Goal: Transaction & Acquisition: Purchase product/service

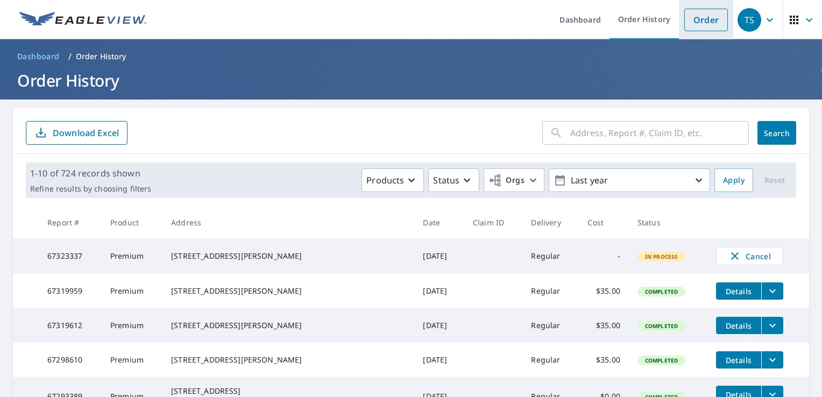
click at [691, 18] on link "Order" at bounding box center [706, 20] width 44 height 23
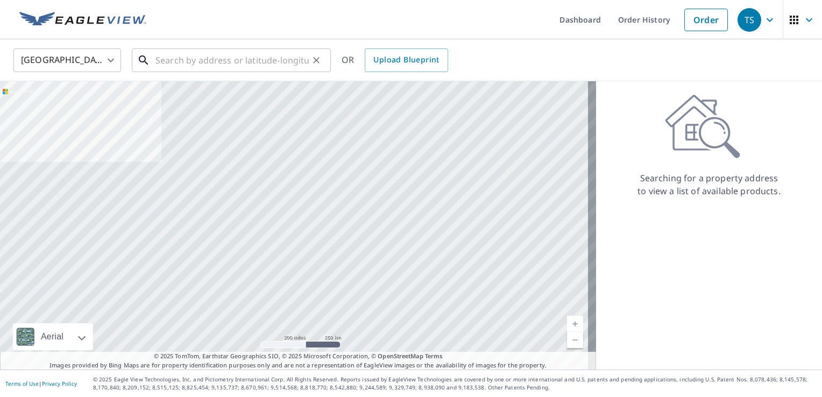
click at [223, 48] on input "text" at bounding box center [232, 60] width 153 height 30
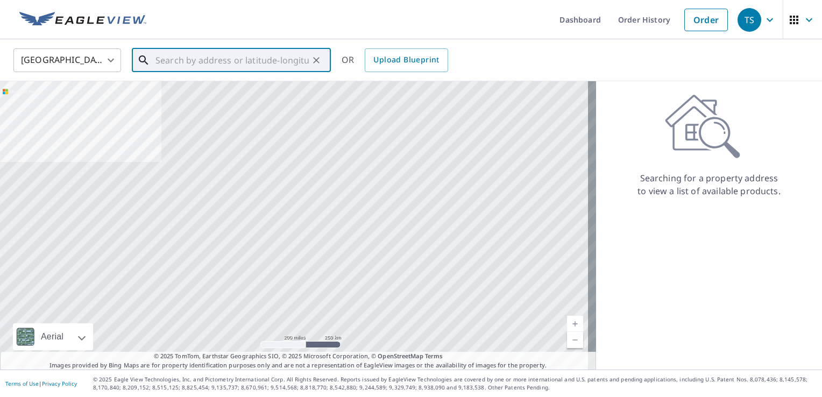
paste input "810 South 30th Street"
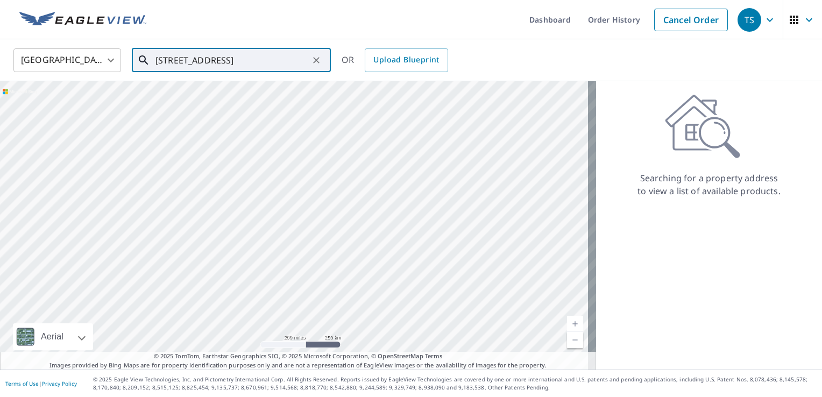
click at [242, 45] on input "810 South 30th Street" at bounding box center [232, 60] width 153 height 30
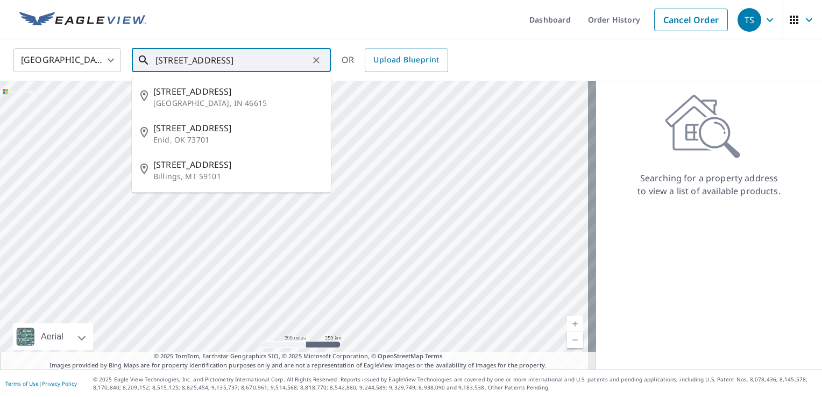
click at [233, 53] on input "810 South 30th Street" at bounding box center [232, 60] width 153 height 30
click at [224, 99] on p "South Bend, IN 46615" at bounding box center [237, 103] width 169 height 11
type input "810 S 30th St South Bend, IN 46615"
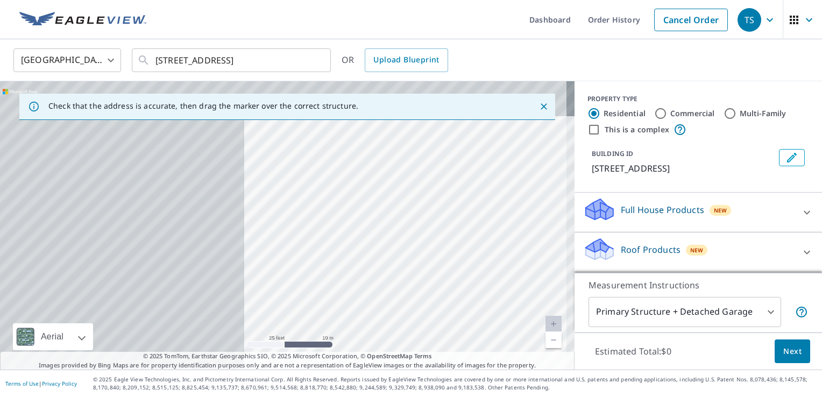
drag, startPoint x: 143, startPoint y: 181, endPoint x: 433, endPoint y: 221, distance: 292.8
click at [433, 221] on div "810 S 30th St South Bend, IN 46615" at bounding box center [287, 225] width 575 height 288
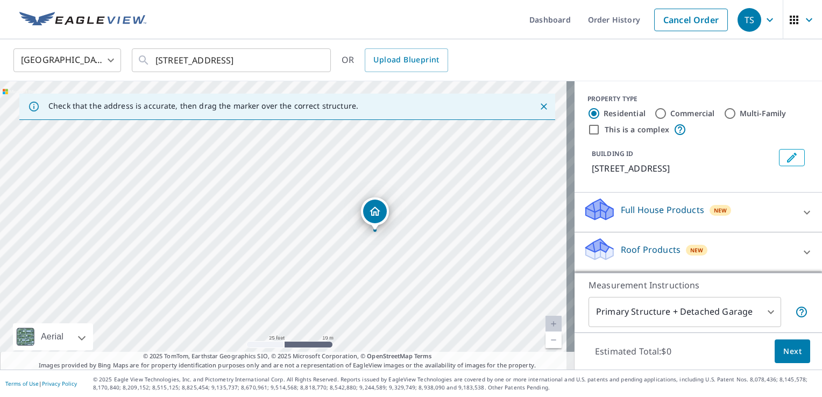
drag, startPoint x: 472, startPoint y: 196, endPoint x: 392, endPoint y: 183, distance: 81.8
click at [392, 183] on div "810 S 30th St South Bend, IN 46615" at bounding box center [287, 225] width 575 height 288
click at [372, 214] on icon "Dropped pin, building 1, Residential property, 810 S 30th St South Bend, IN 466…" at bounding box center [375, 211] width 13 height 13
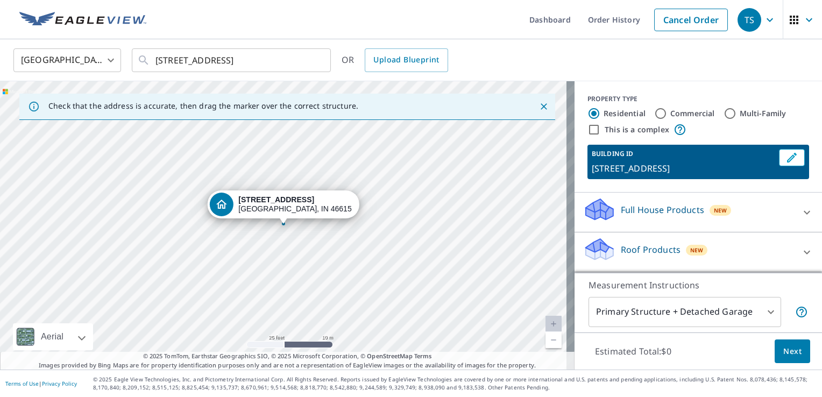
drag, startPoint x: 634, startPoint y: 251, endPoint x: 639, endPoint y: 245, distance: 8.0
click at [633, 251] on p "Roof Products" at bounding box center [651, 249] width 60 height 13
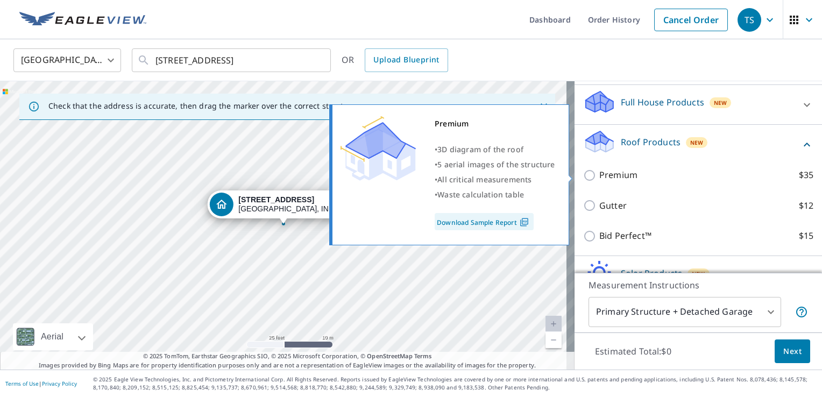
click at [618, 175] on p "Premium" at bounding box center [618, 174] width 38 height 13
click at [599, 175] on input "Premium $35" at bounding box center [591, 175] width 16 height 13
checkbox input "true"
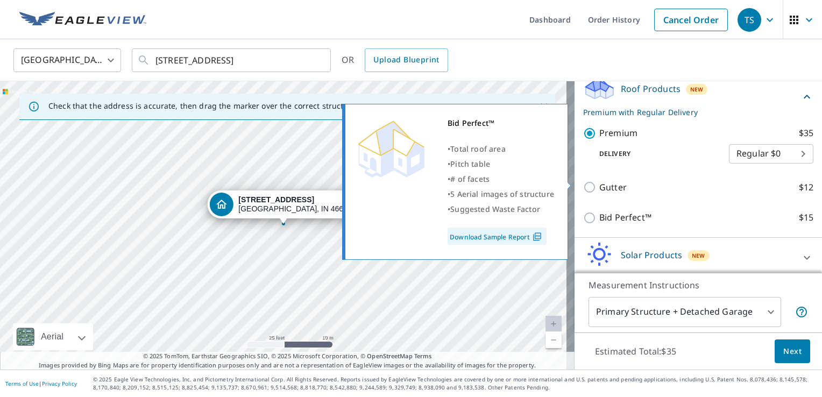
scroll to position [204, 0]
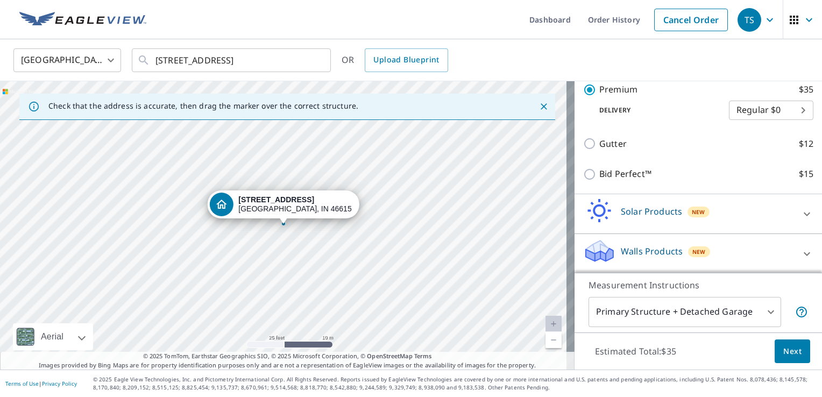
click at [784, 351] on span "Next" at bounding box center [793, 351] width 18 height 13
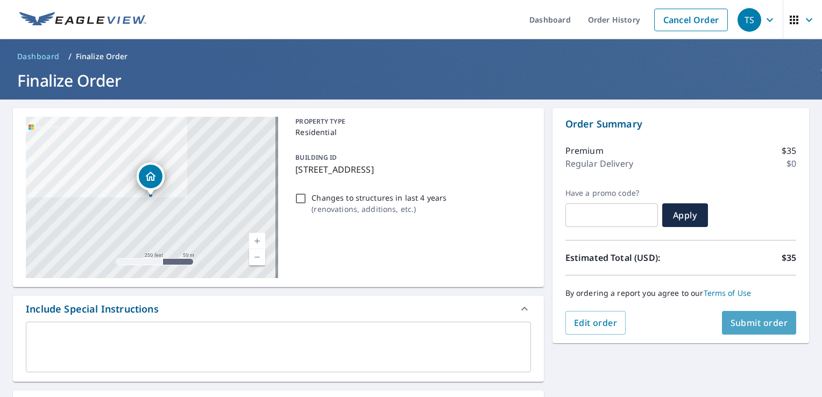
click at [744, 315] on button "Submit order" at bounding box center [759, 323] width 75 height 24
checkbox input "true"
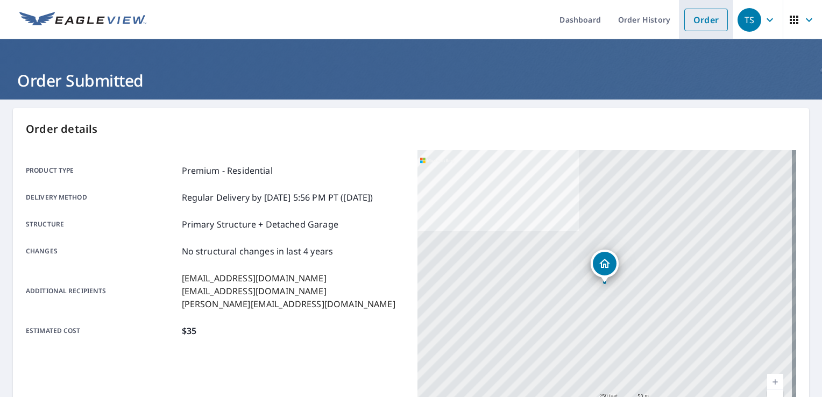
click at [704, 24] on link "Order" at bounding box center [706, 20] width 44 height 23
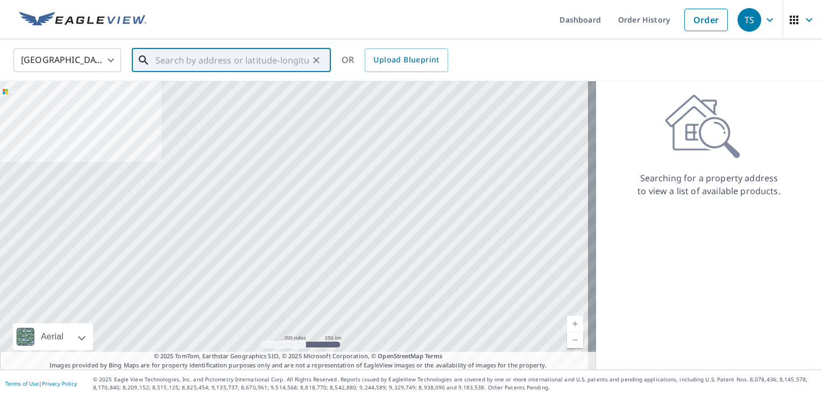
click at [271, 55] on input "text" at bounding box center [232, 60] width 153 height 30
paste input "422 Toledo Street"
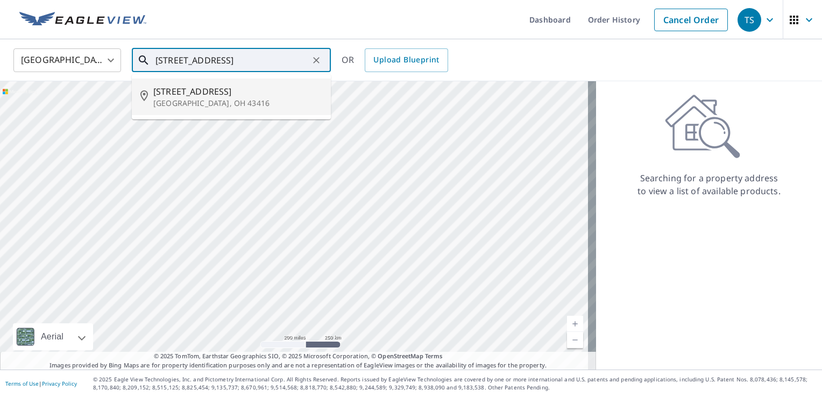
click at [191, 87] on span "422 Toledo St" at bounding box center [237, 91] width 169 height 13
type input "422 Toledo St Elmore, OH 43416"
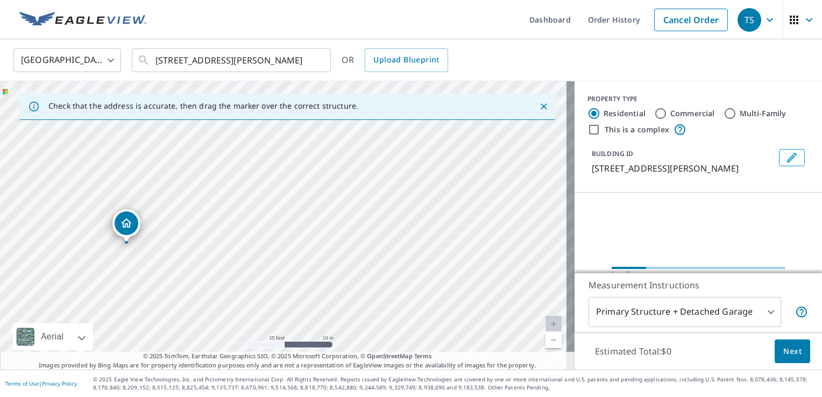
click at [124, 231] on div "Dropped pin, building 1, Residential property, 422 Toledo St Elmore, OH 43416" at bounding box center [127, 223] width 24 height 24
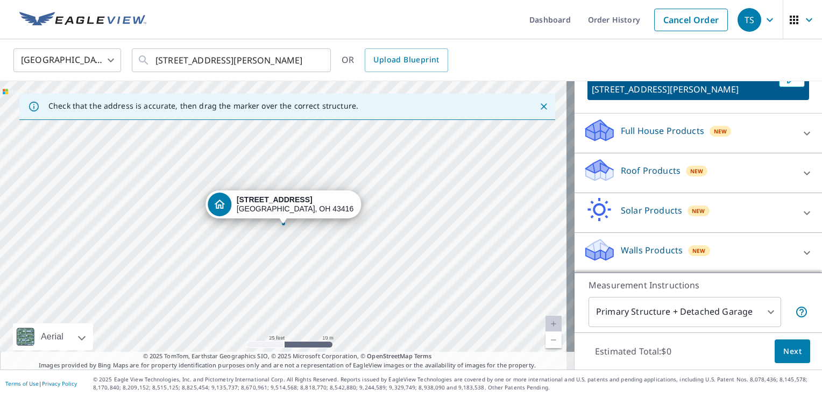
scroll to position [78, 0]
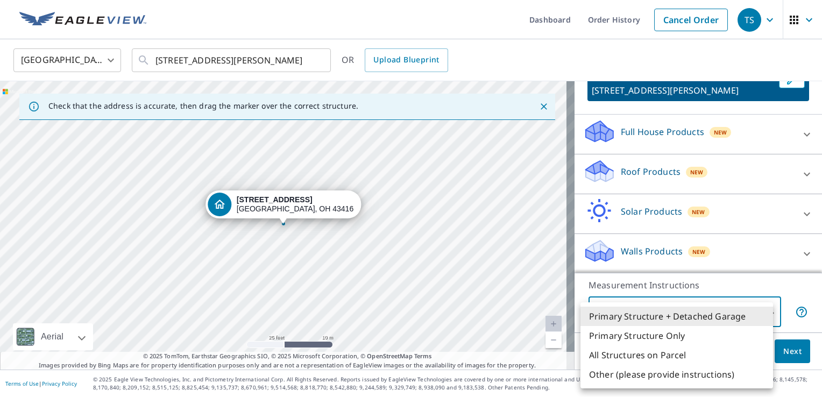
click at [717, 321] on body "TS TS Dashboard Order History Cancel Order TS United States US ​ 422 Toledo St …" at bounding box center [411, 198] width 822 height 397
click at [674, 332] on li "Primary Structure Only" at bounding box center [677, 335] width 193 height 19
type input "2"
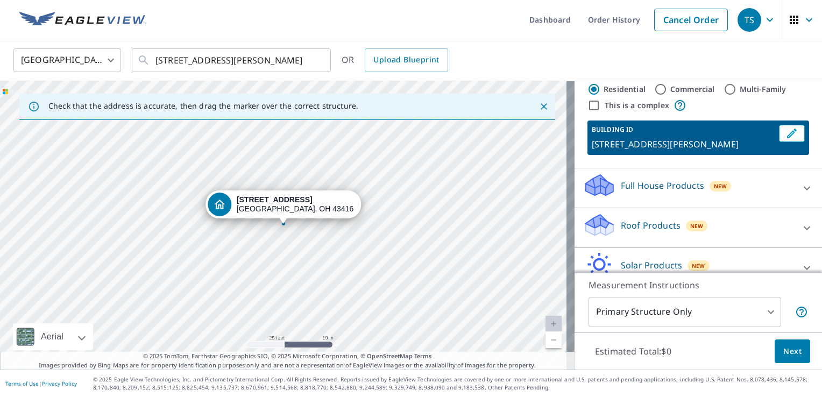
click at [645, 219] on p "Roof Products" at bounding box center [651, 225] width 60 height 13
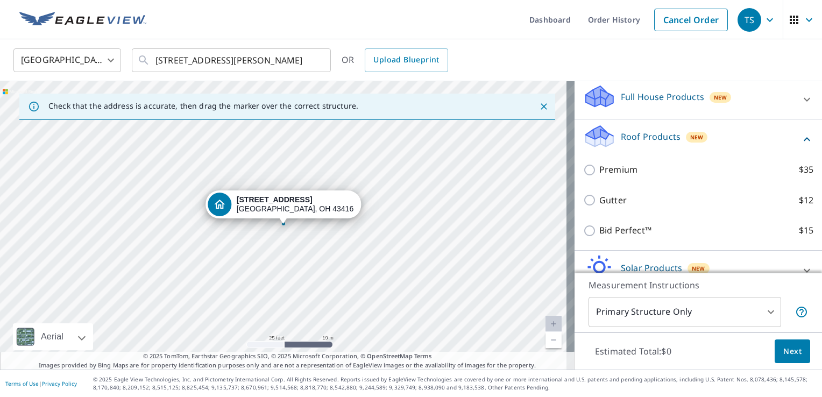
scroll to position [132, 0]
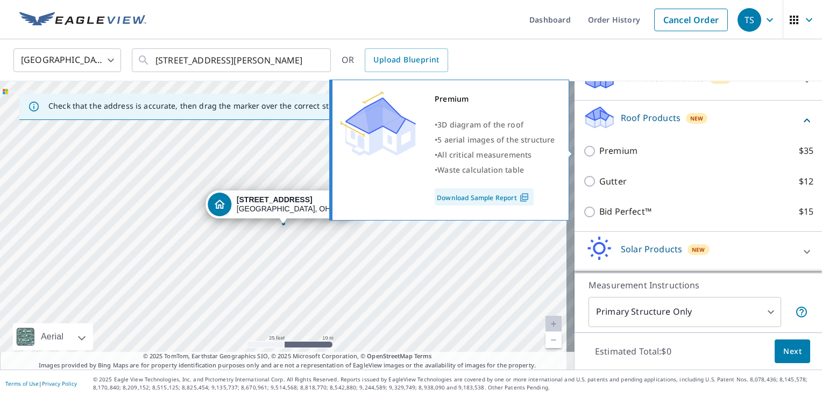
click at [614, 151] on p "Premium" at bounding box center [618, 150] width 38 height 13
click at [599, 151] on input "Premium $35" at bounding box center [591, 151] width 16 height 13
checkbox input "true"
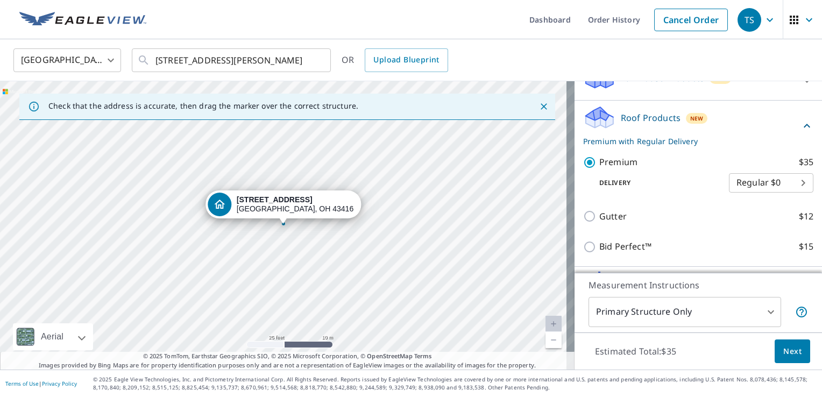
click at [798, 355] on button "Next" at bounding box center [793, 352] width 36 height 24
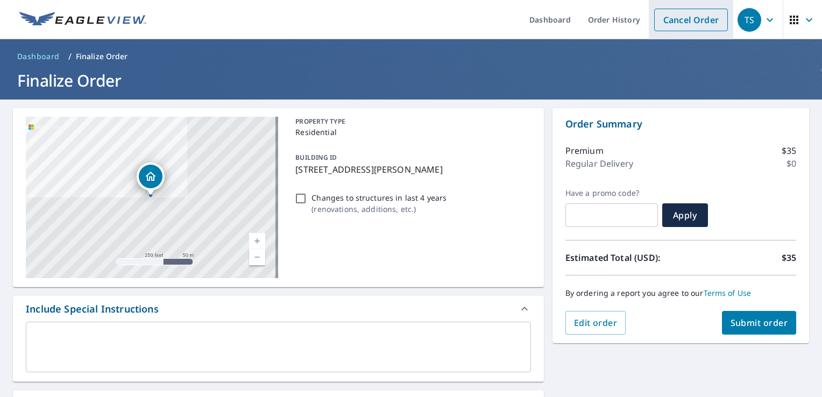
click at [666, 17] on link "Cancel Order" at bounding box center [691, 20] width 74 height 23
checkbox input "true"
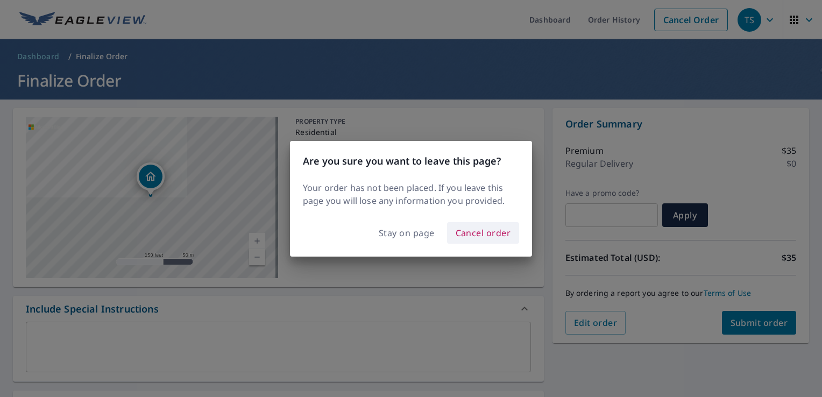
click at [489, 240] on button "Cancel order" at bounding box center [483, 233] width 73 height 22
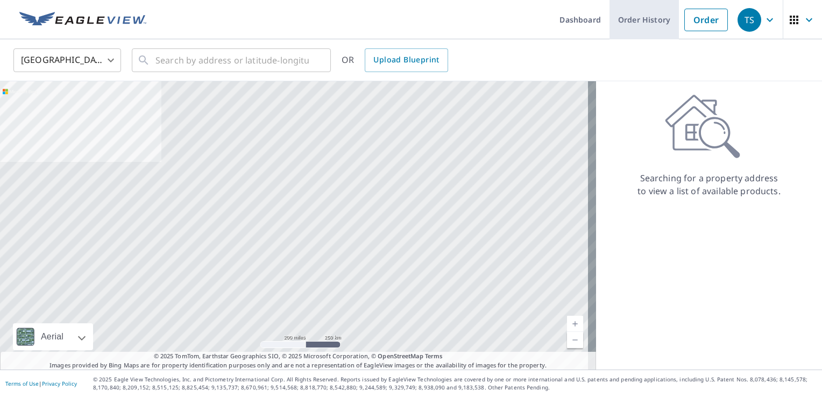
click at [637, 13] on link "Order History" at bounding box center [644, 19] width 69 height 39
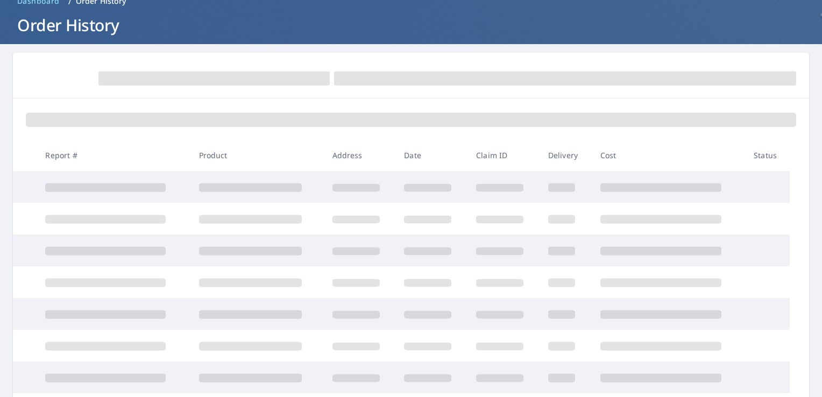
scroll to position [108, 0]
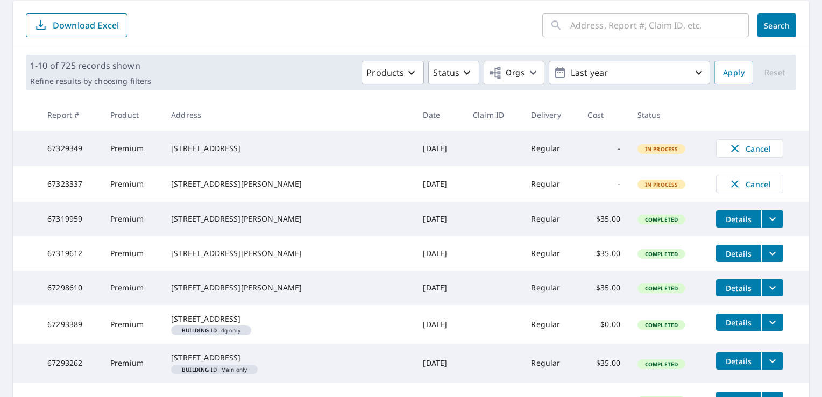
click at [770, 128] on th at bounding box center [759, 115] width 102 height 32
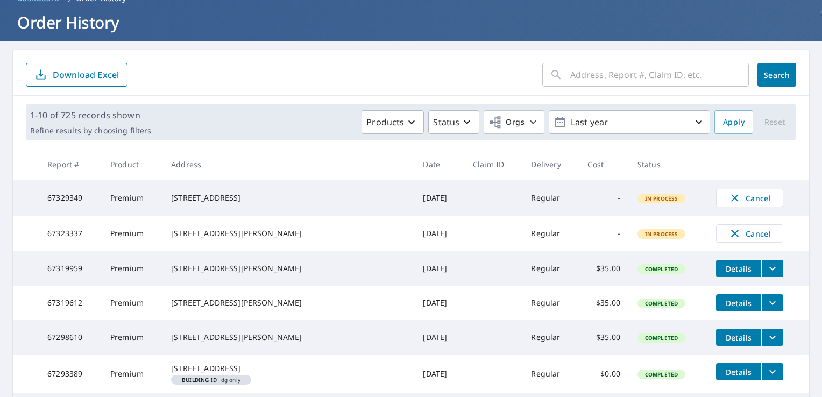
scroll to position [0, 0]
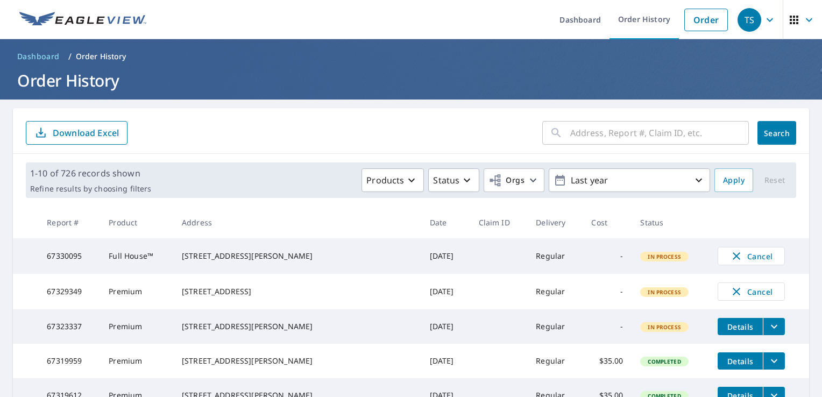
click at [738, 95] on header "Dashboard / Order History Order History" at bounding box center [411, 69] width 822 height 60
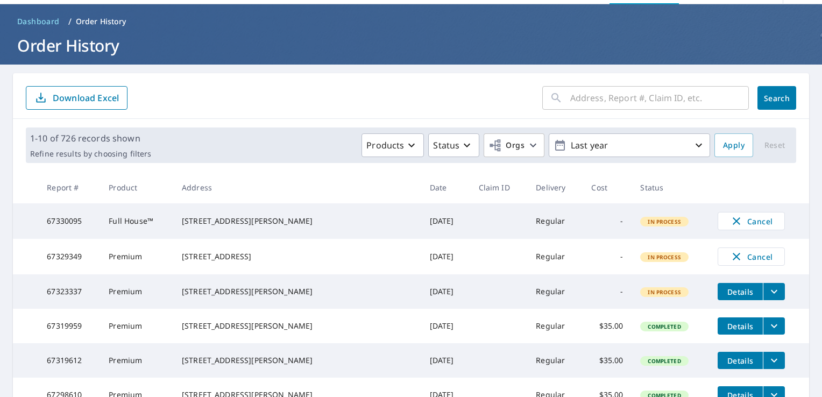
scroll to position [54, 0]
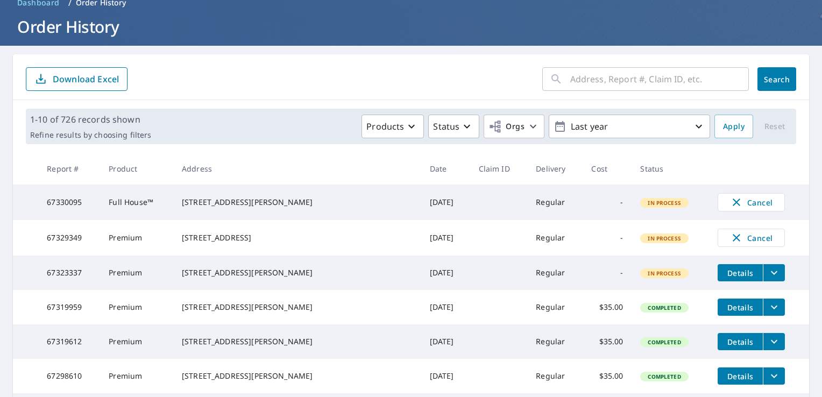
click at [591, 72] on input "text" at bounding box center [659, 79] width 179 height 30
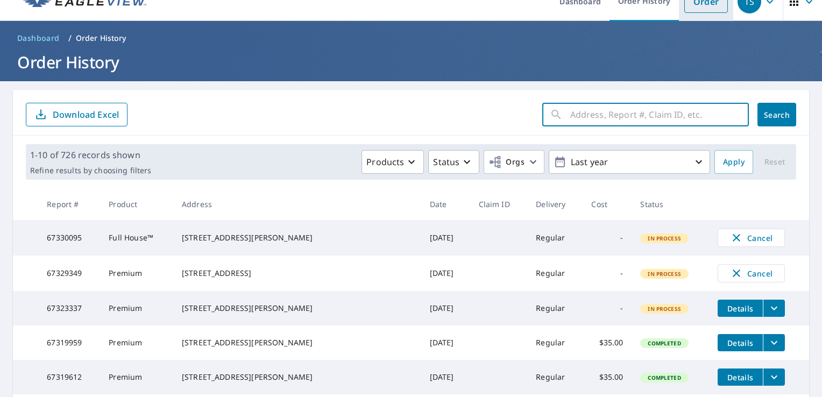
scroll to position [0, 0]
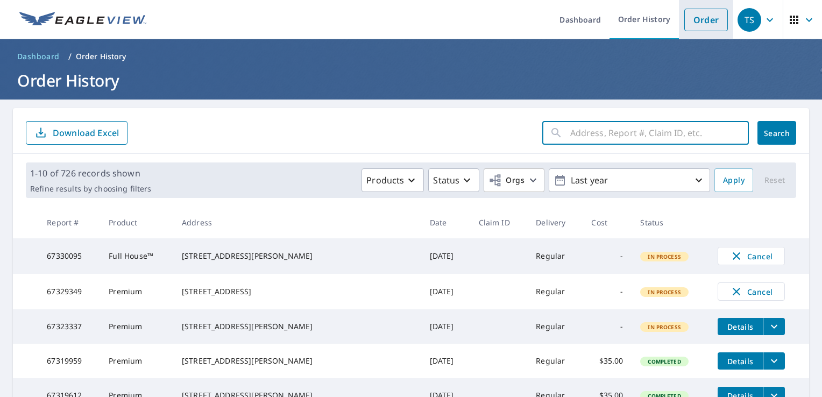
click at [692, 22] on link "Order" at bounding box center [706, 20] width 44 height 23
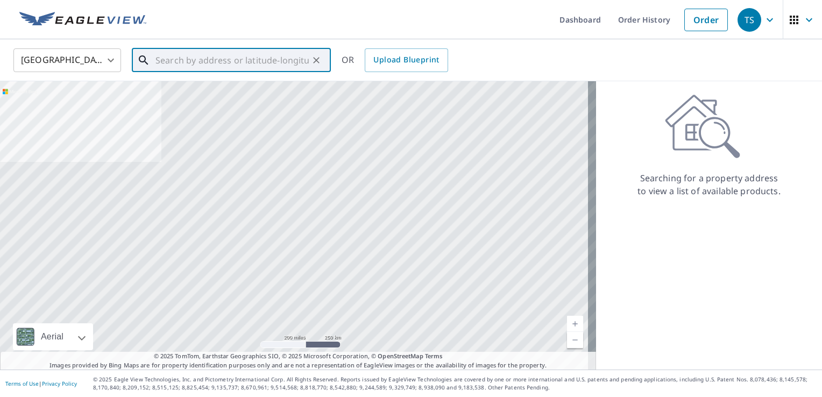
click at [208, 62] on input "text" at bounding box center [232, 60] width 153 height 30
paste input "[STREET_ADDRESS]"
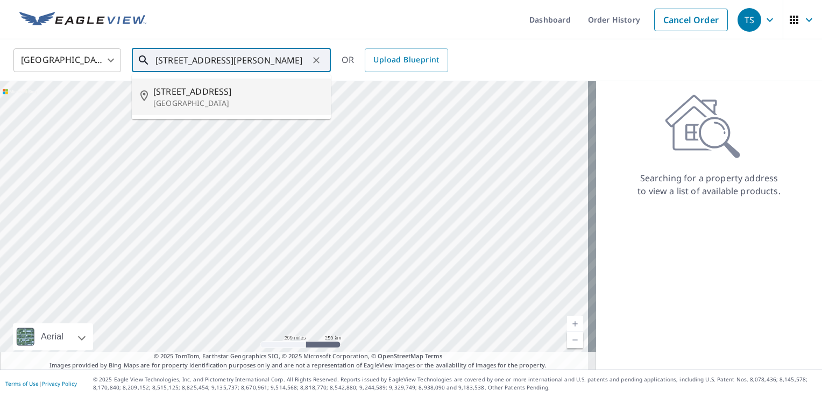
click at [236, 100] on p "[GEOGRAPHIC_DATA]" at bounding box center [237, 103] width 169 height 11
type input "[STREET_ADDRESS]"
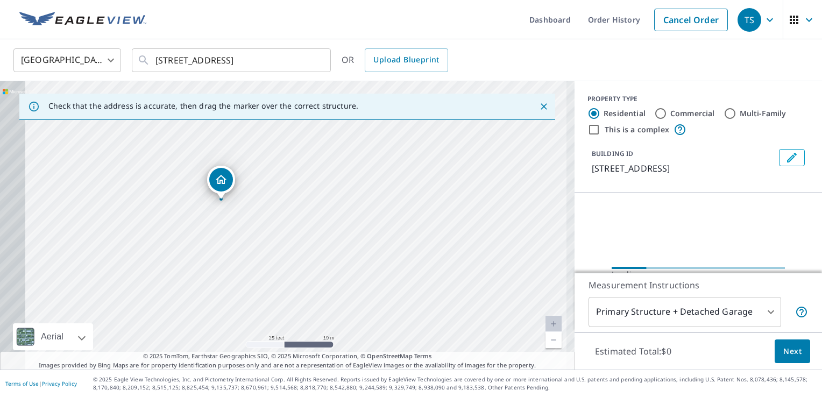
drag, startPoint x: 166, startPoint y: 207, endPoint x: 336, endPoint y: 208, distance: 170.1
click at [336, 208] on div "[STREET_ADDRESS]" at bounding box center [287, 225] width 575 height 288
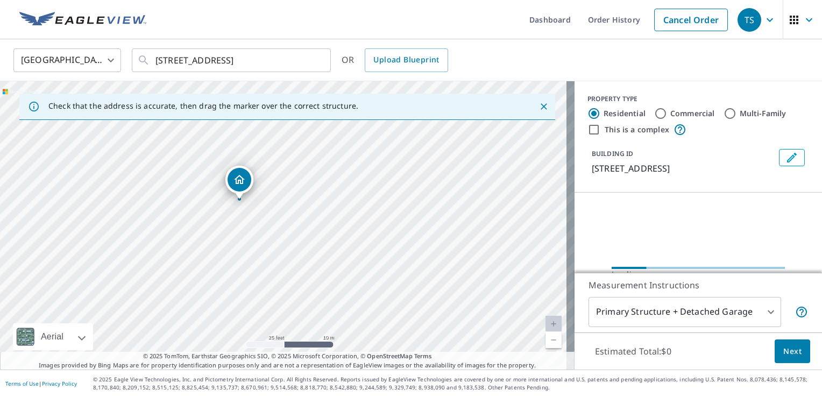
click at [241, 185] on icon "Dropped pin, building 1, Residential property, 2120 W 32nd St Holland, MI 49423" at bounding box center [239, 179] width 13 height 13
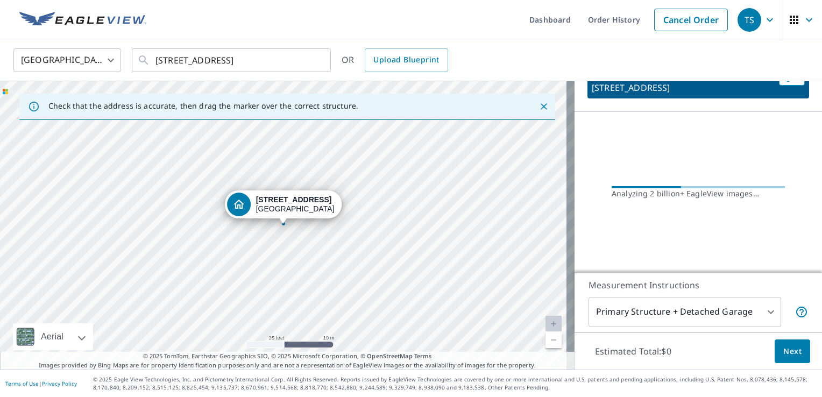
scroll to position [78, 0]
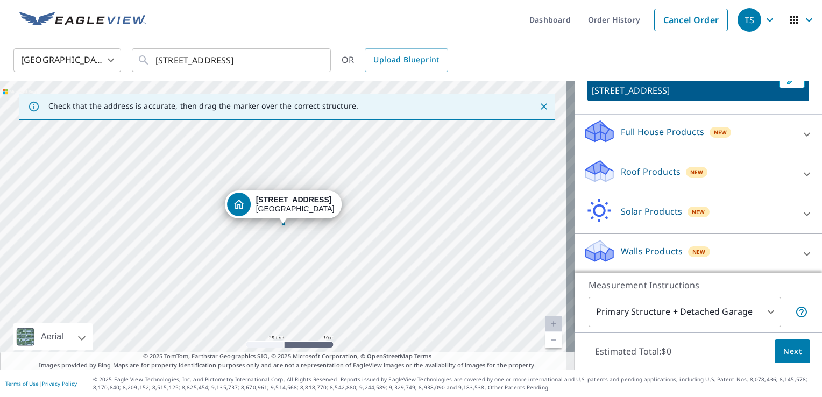
click at [636, 245] on p "Walls Products" at bounding box center [652, 251] width 62 height 13
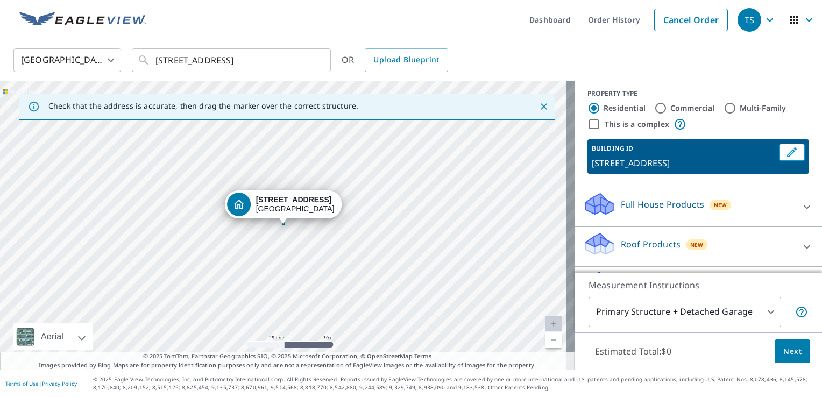
scroll to position [0, 0]
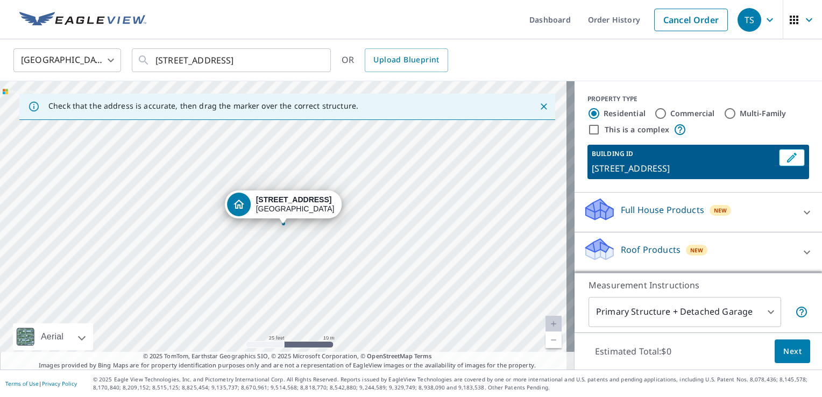
click at [621, 206] on p "Full House Products" at bounding box center [662, 209] width 83 height 13
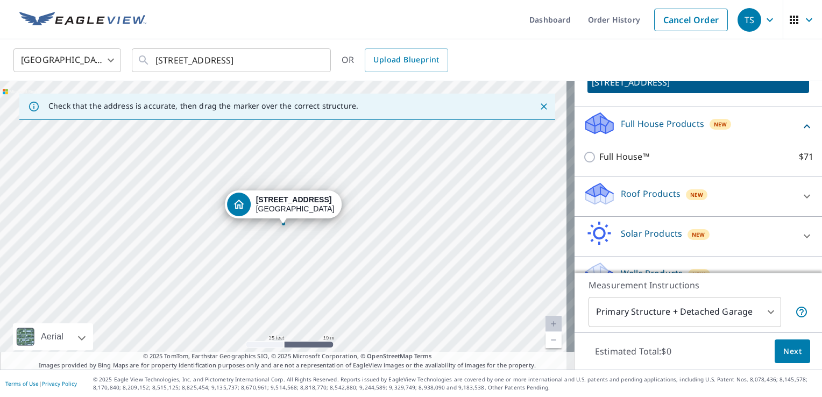
scroll to position [108, 0]
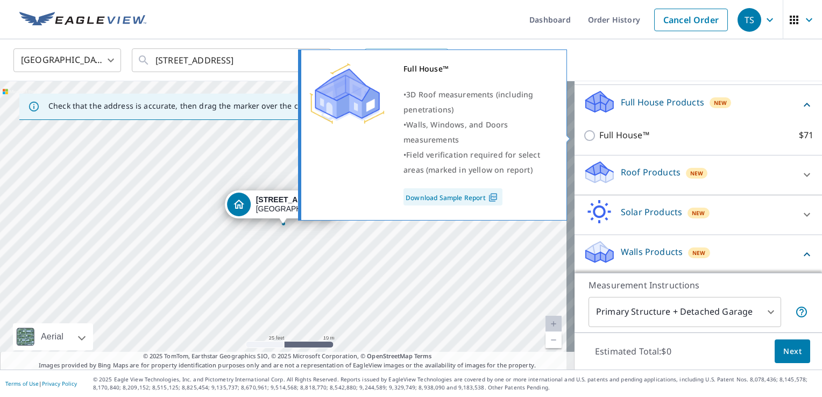
click at [610, 137] on p "Full House™" at bounding box center [624, 135] width 50 height 13
click at [599, 137] on input "Full House™ $71" at bounding box center [591, 135] width 16 height 13
checkbox input "true"
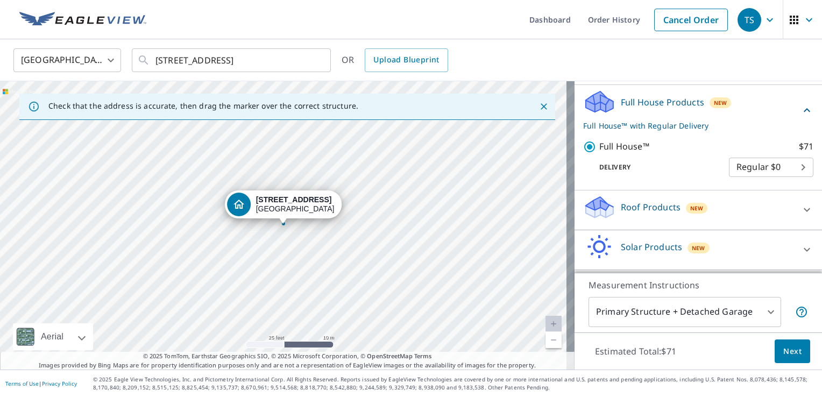
drag, startPoint x: 728, startPoint y: 241, endPoint x: 719, endPoint y: 119, distance: 122.0
click at [718, 123] on div "Full House Products New Full House™ with Regular Delivery Full House™ $71 Deliv…" at bounding box center [699, 228] width 248 height 286
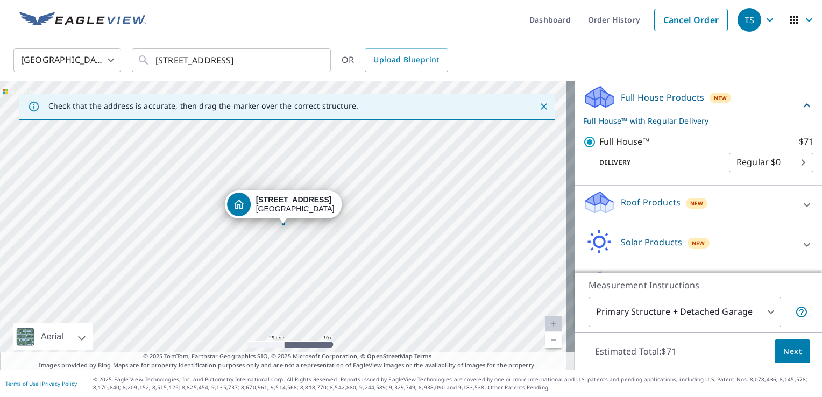
scroll to position [97, 0]
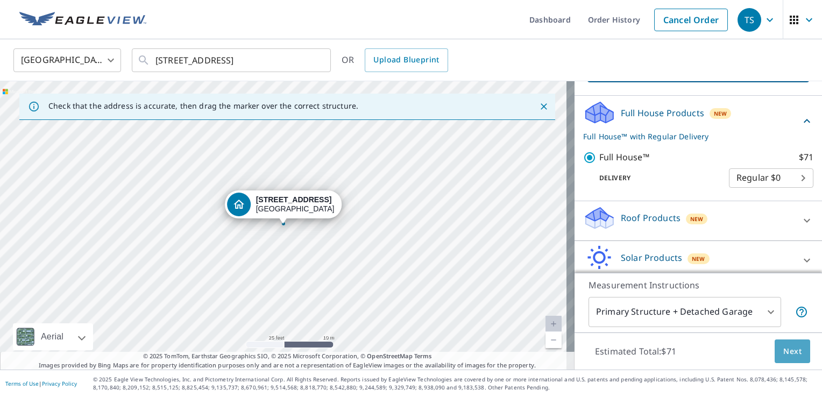
click at [791, 348] on span "Next" at bounding box center [793, 351] width 18 height 13
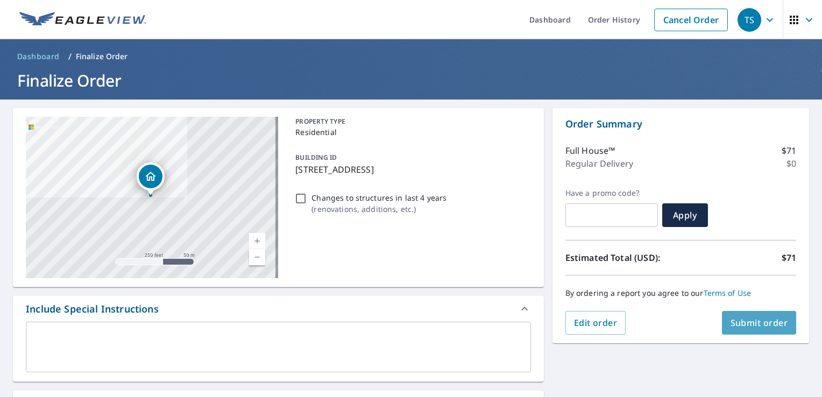
click at [773, 322] on span "Submit order" at bounding box center [760, 323] width 58 height 12
checkbox input "true"
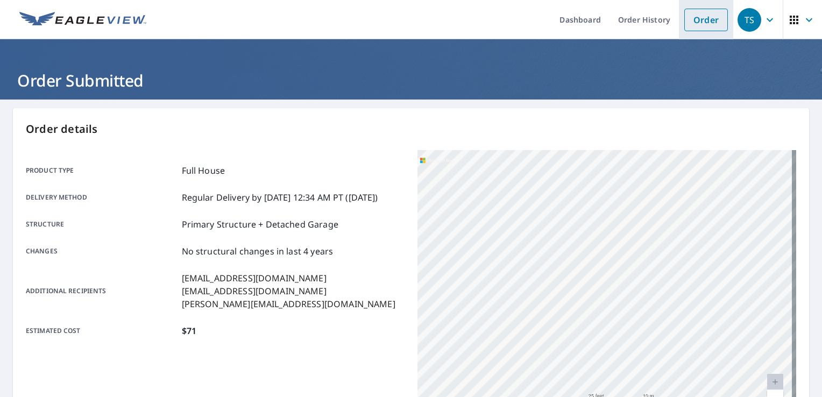
click at [717, 25] on link "Order" at bounding box center [706, 20] width 44 height 23
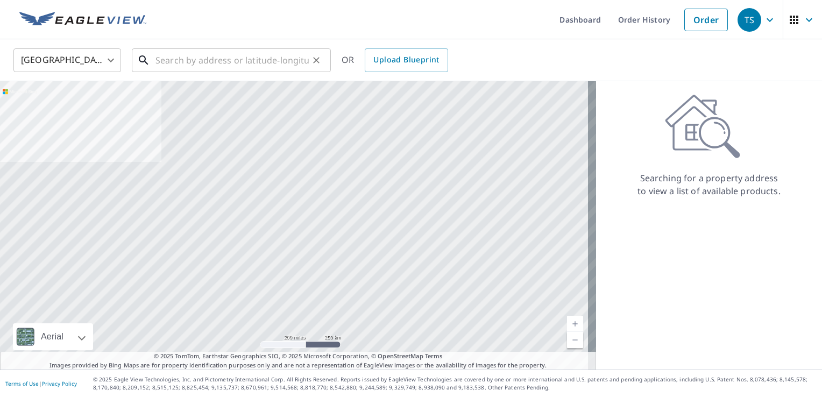
click at [225, 66] on input "text" at bounding box center [232, 60] width 153 height 30
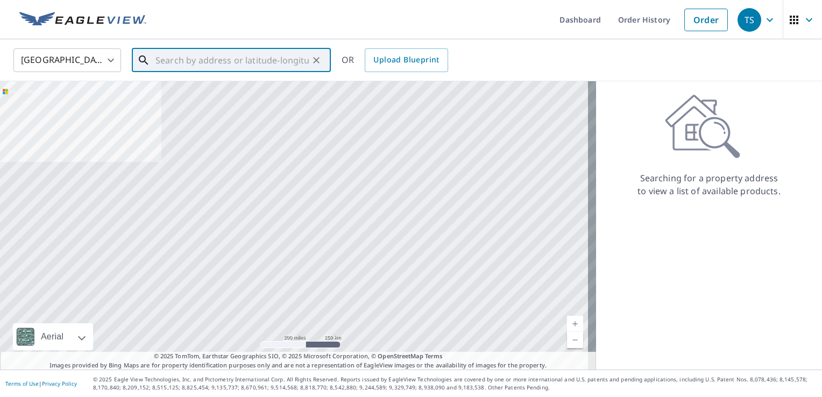
paste input "[STREET_ADDRESS]"
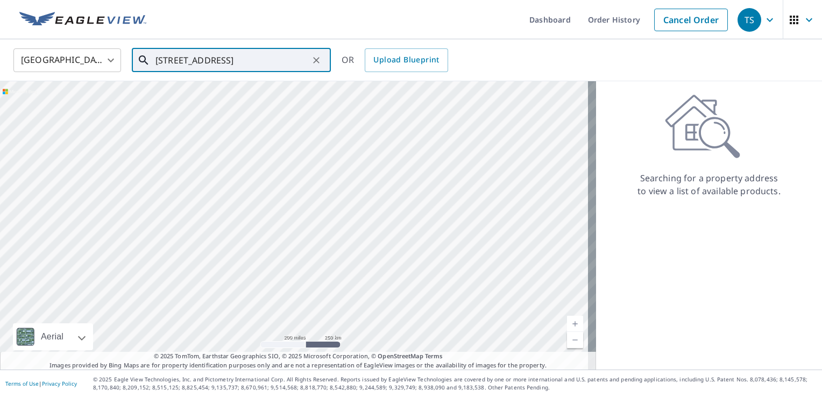
click at [242, 63] on input "[STREET_ADDRESS]" at bounding box center [232, 60] width 153 height 30
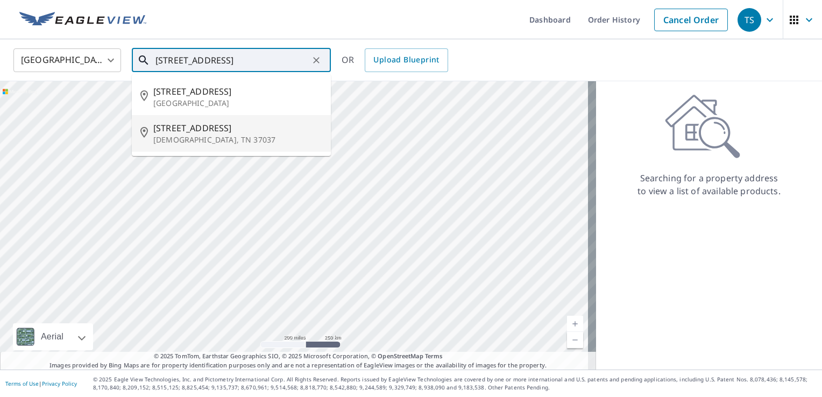
click at [199, 131] on span "[STREET_ADDRESS]" at bounding box center [237, 128] width 169 height 13
type input "[STREET_ADDRESS][PERSON_NAME]"
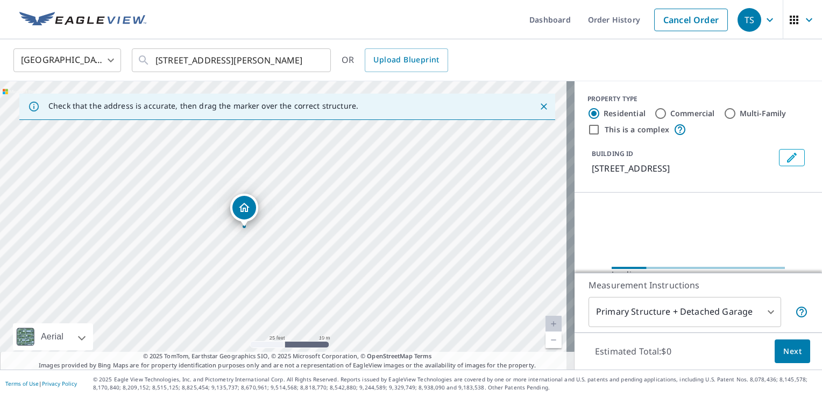
drag, startPoint x: 146, startPoint y: 224, endPoint x: 338, endPoint y: 193, distance: 194.7
click at [338, 193] on div "[STREET_ADDRESS][PERSON_NAME]" at bounding box center [287, 225] width 575 height 288
click at [241, 212] on icon "Dropped pin, building 1, Residential property, 203 Barley Dr Christiana, TN 370…" at bounding box center [244, 207] width 13 height 13
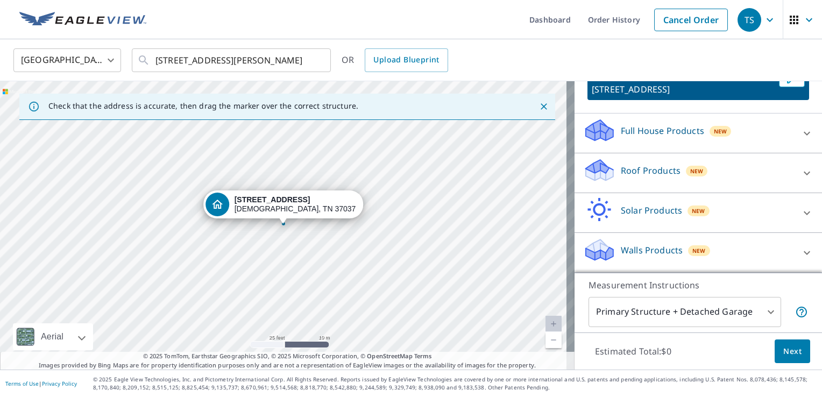
scroll to position [78, 0]
click at [639, 170] on p "Roof Products" at bounding box center [651, 171] width 60 height 13
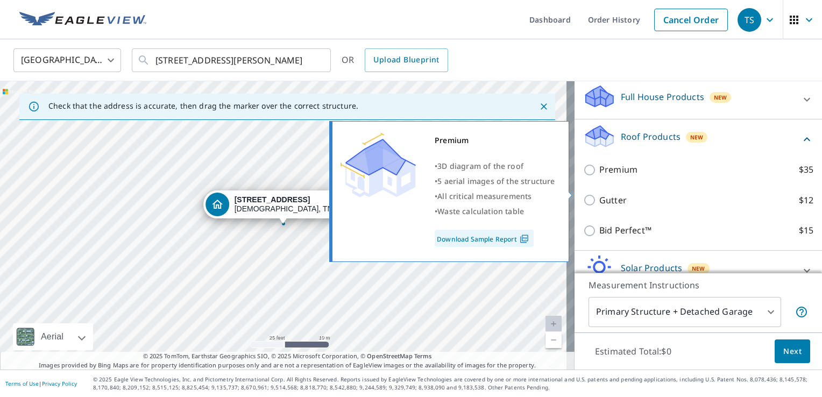
scroll to position [132, 0]
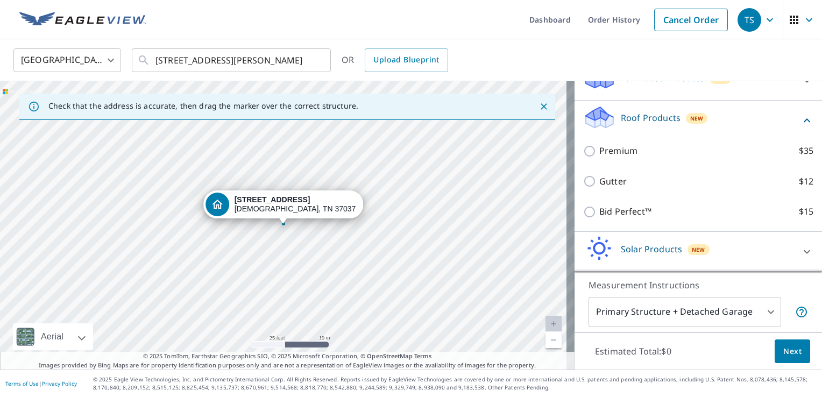
click at [616, 157] on div "Premium $35" at bounding box center [698, 151] width 230 height 31
click at [602, 151] on p "Premium" at bounding box center [618, 150] width 38 height 13
click at [599, 151] on input "Premium $35" at bounding box center [591, 151] width 16 height 13
checkbox input "true"
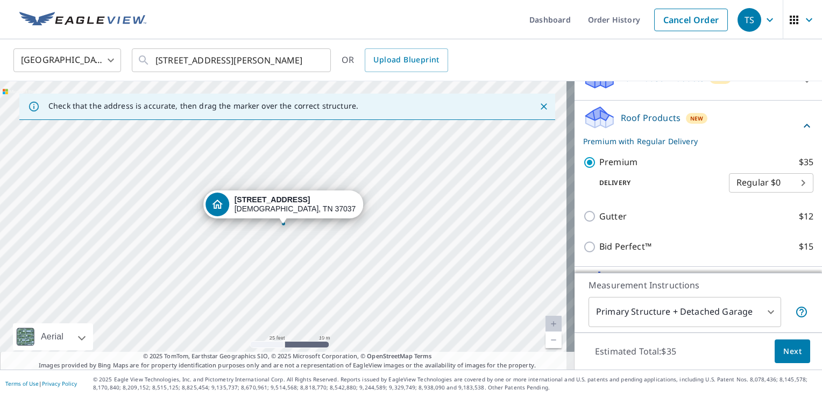
click at [784, 350] on span "Next" at bounding box center [793, 351] width 18 height 13
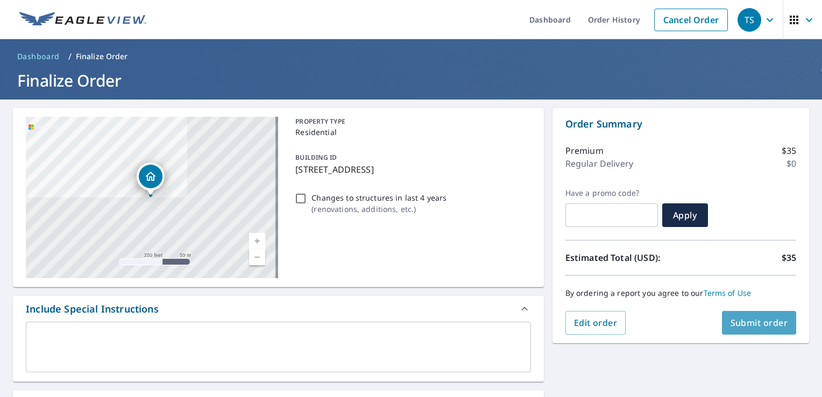
click at [755, 329] on button "Submit order" at bounding box center [759, 323] width 75 height 24
checkbox input "true"
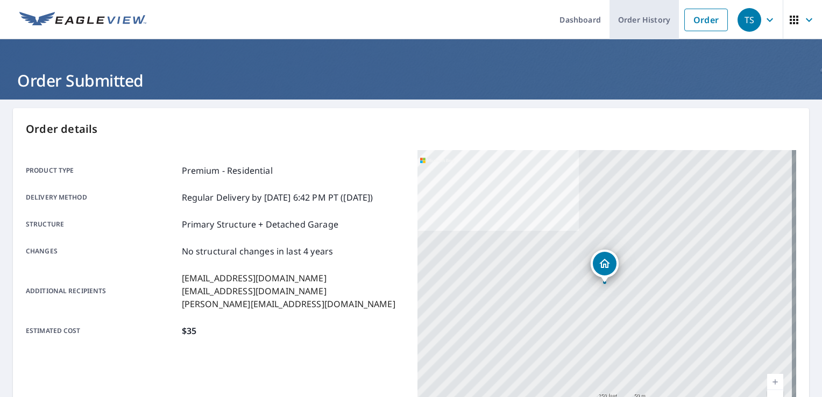
click at [643, 16] on link "Order History" at bounding box center [644, 19] width 69 height 39
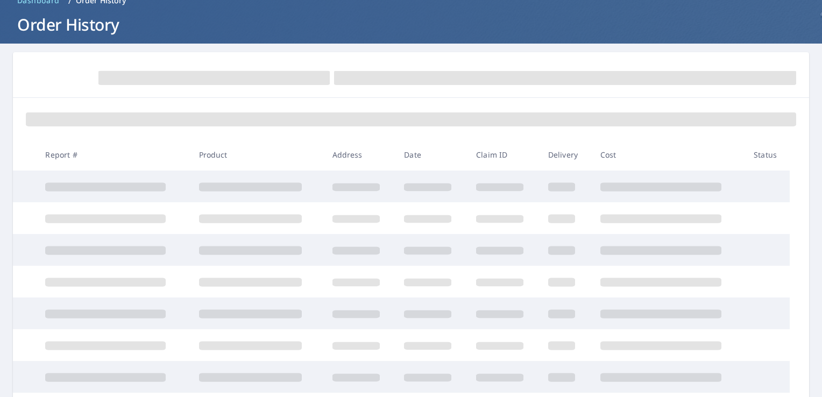
scroll to position [108, 0]
